Goal: Download file/media

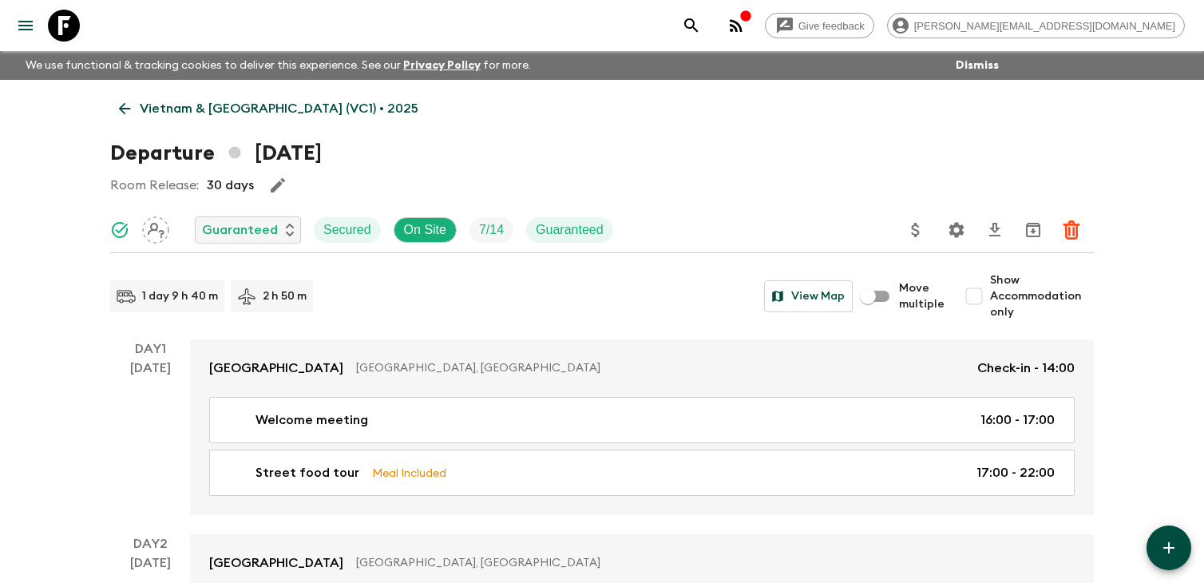
scroll to position [3356, 0]
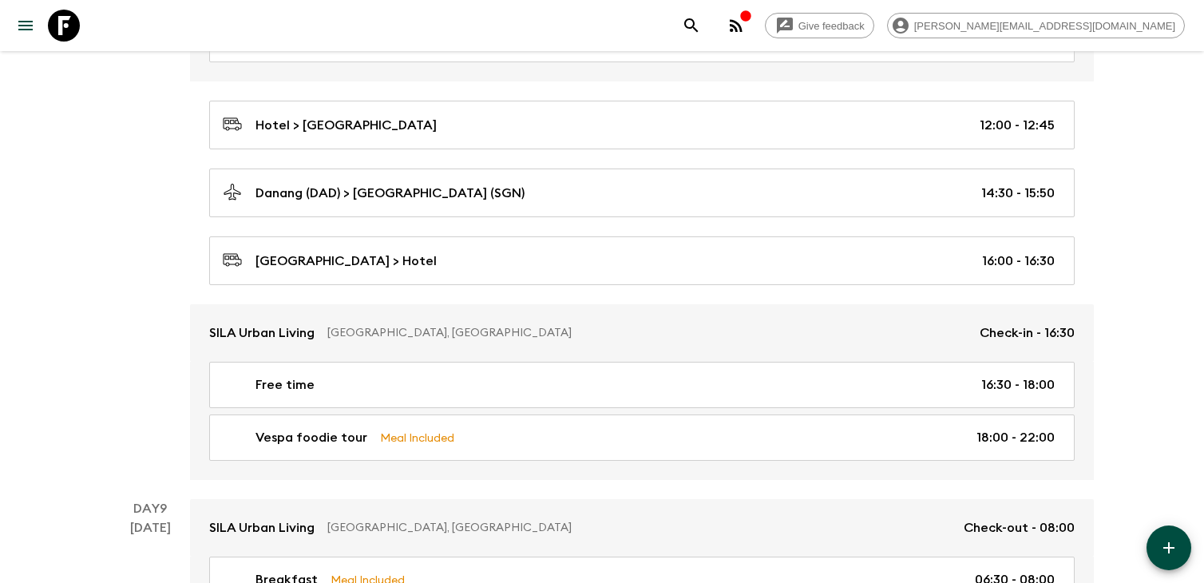
click at [168, 376] on div "[DATE]" at bounding box center [150, 202] width 41 height 555
click at [1118, 218] on div "Give feedback [PERSON_NAME][EMAIL_ADDRESS][DOMAIN_NAME] We use functional & tra…" at bounding box center [602, 281] width 1204 height 7275
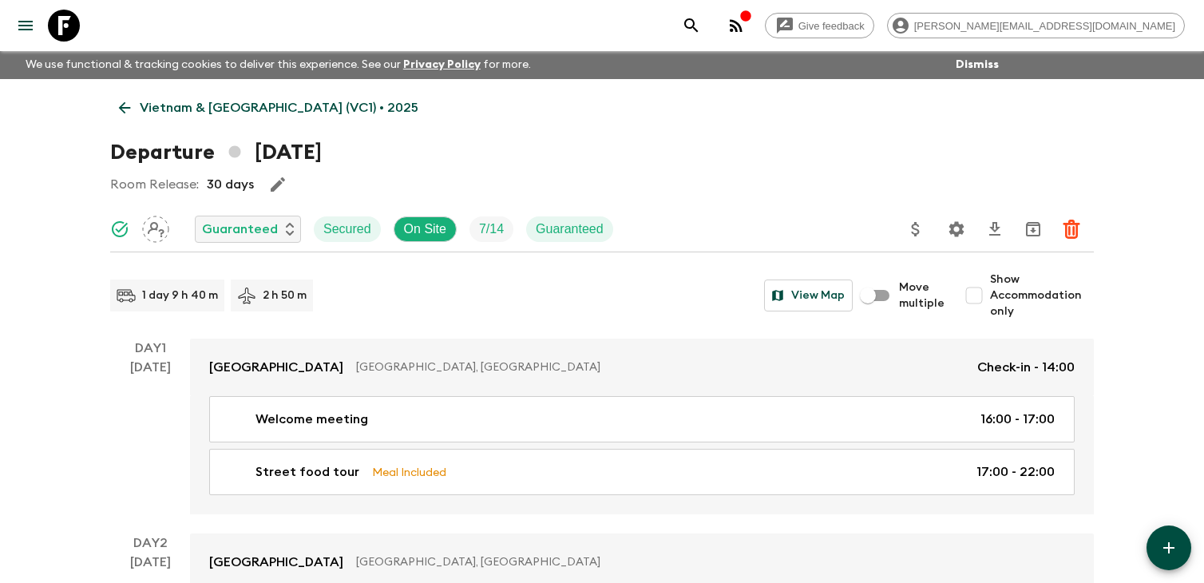
scroll to position [0, 0]
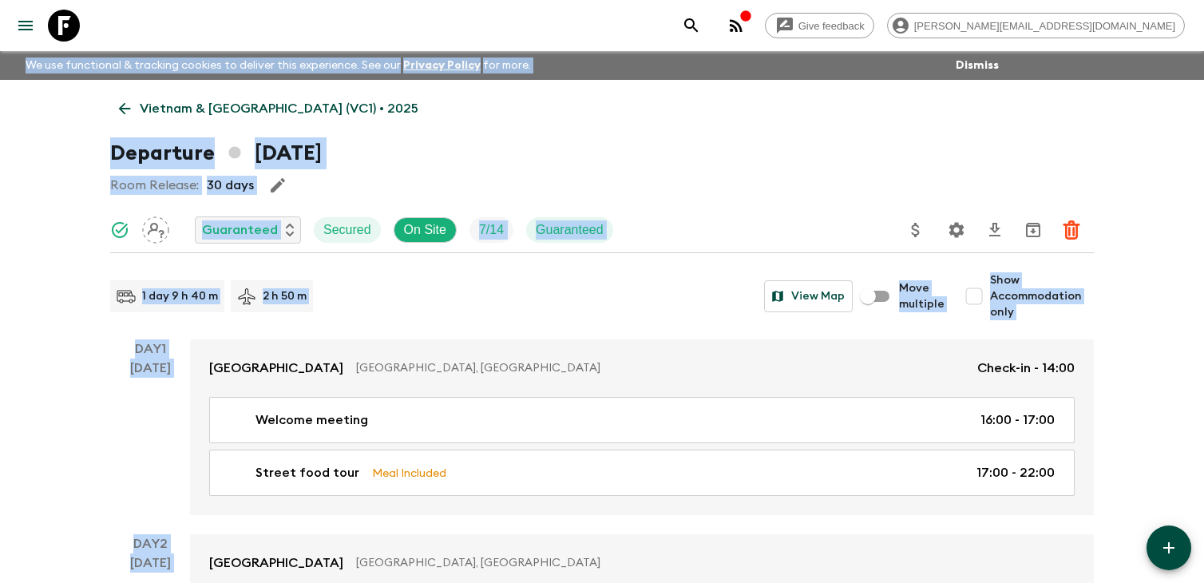
click at [454, 294] on div "1 day 9 h 40 m 2 h 50 m View Map" at bounding box center [481, 296] width 743 height 32
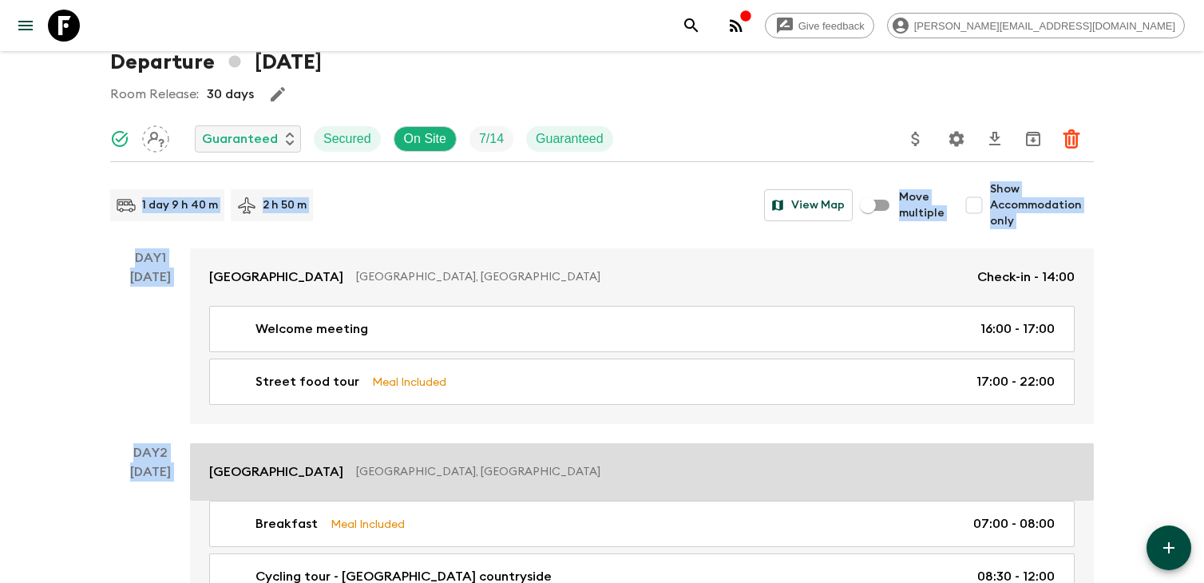
scroll to position [97, 0]
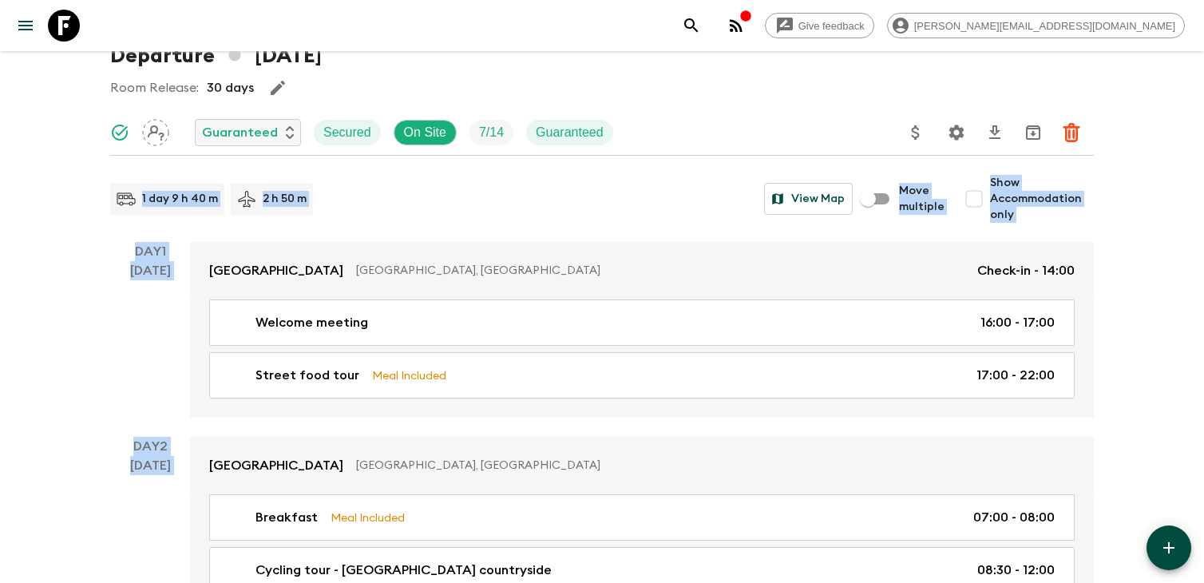
drag, startPoint x: 69, startPoint y: 303, endPoint x: 807, endPoint y: 411, distance: 745.7
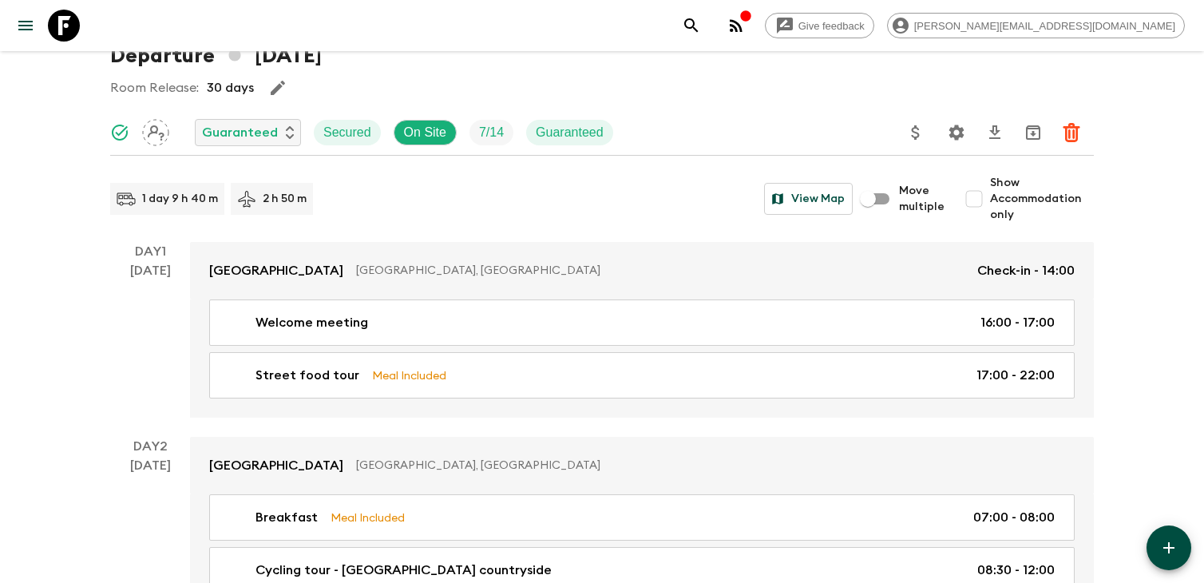
click at [690, 204] on div "1 day 9 h 40 m 2 h 50 m View Map" at bounding box center [481, 199] width 743 height 32
click at [1000, 131] on icon "Download CSV" at bounding box center [995, 132] width 19 height 19
click at [867, 69] on div "Departure [DATE]" at bounding box center [602, 56] width 984 height 32
click at [912, 102] on div "Room Release: 30 days" at bounding box center [602, 88] width 984 height 32
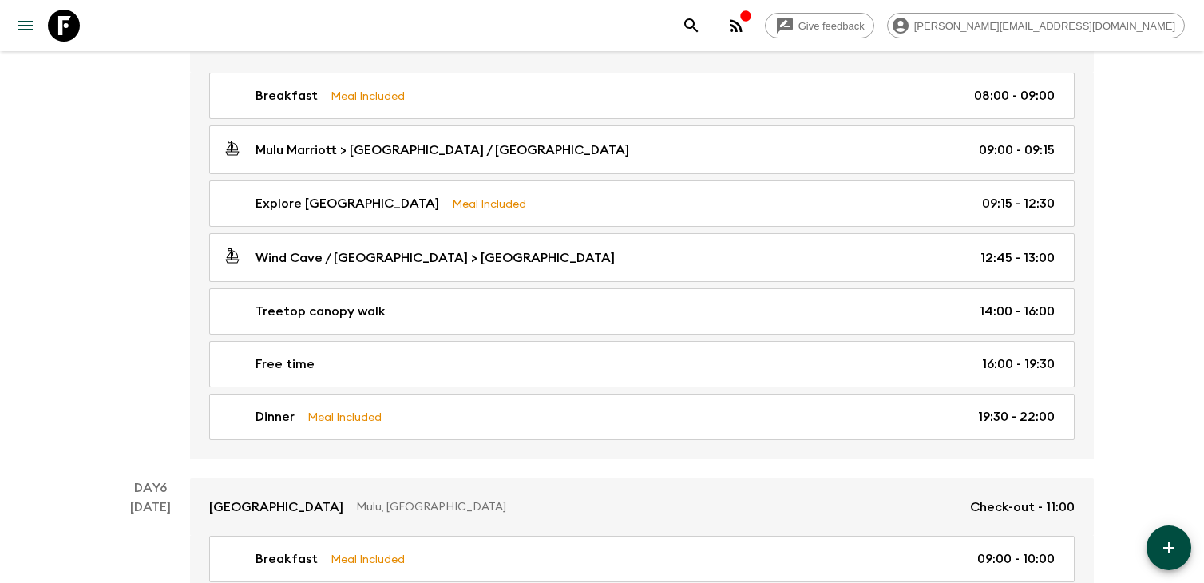
scroll to position [2379, 0]
